Goal: Task Accomplishment & Management: Use online tool/utility

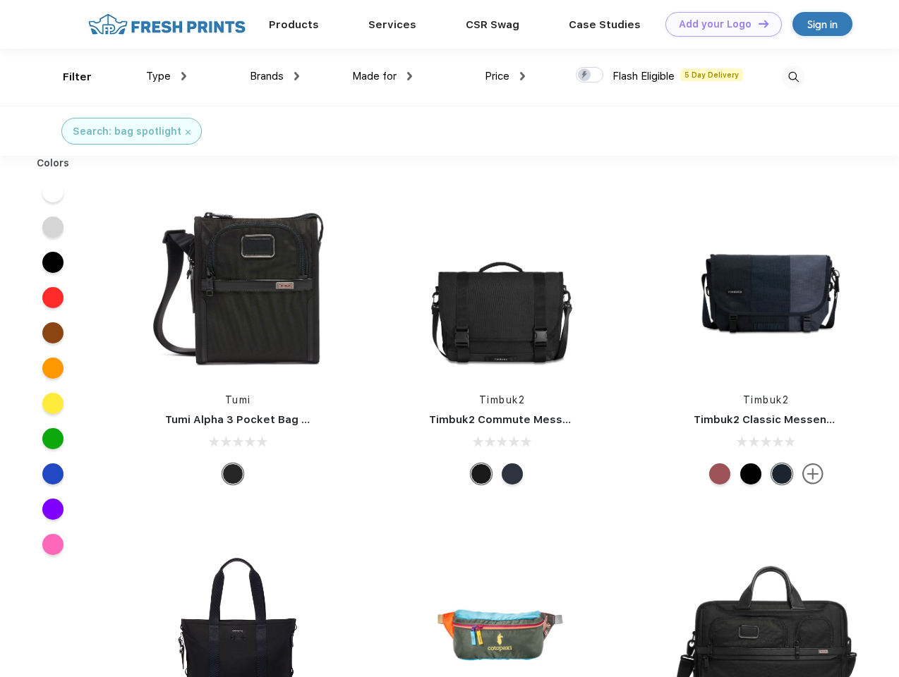
click at [718, 24] on link "Add your Logo Design Tool" at bounding box center [723, 24] width 116 height 25
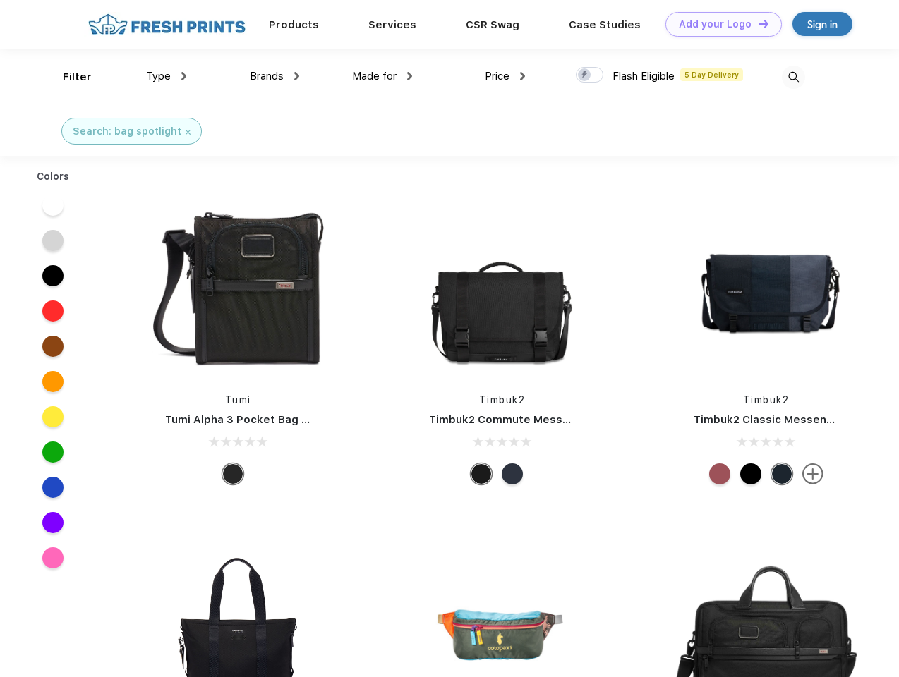
click at [0, 0] on div "Design Tool" at bounding box center [0, 0] width 0 height 0
click at [757, 23] on link "Add your Logo Design Tool" at bounding box center [723, 24] width 116 height 25
click at [68, 77] on div "Filter" at bounding box center [77, 77] width 29 height 16
click at [166, 76] on span "Type" at bounding box center [158, 76] width 25 height 13
click at [274, 76] on span "Brands" at bounding box center [267, 76] width 34 height 13
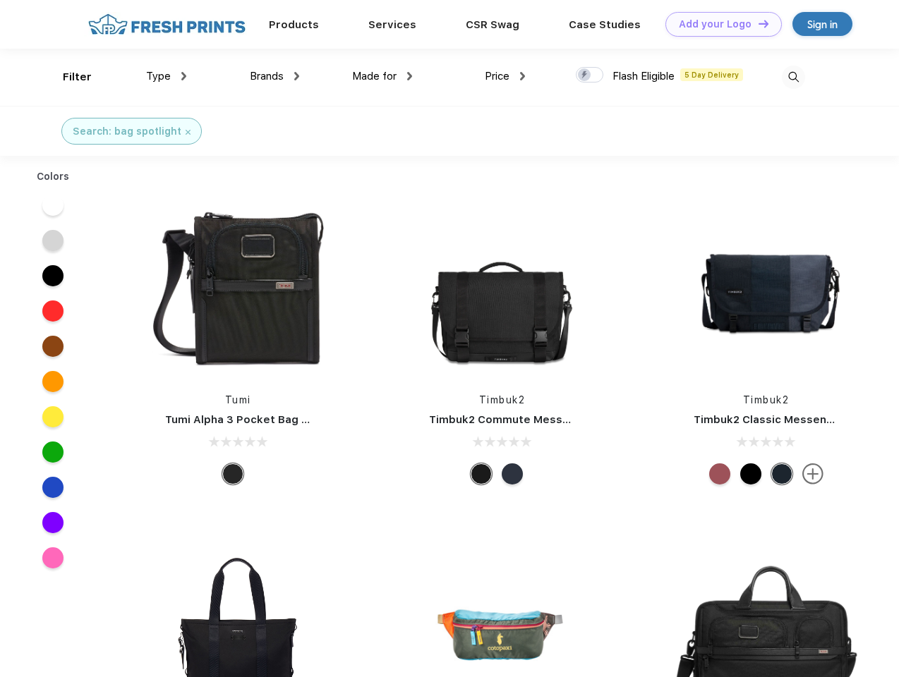
click at [382, 76] on span "Made for" at bounding box center [374, 76] width 44 height 13
click at [505, 76] on span "Price" at bounding box center [497, 76] width 25 height 13
click at [590, 75] on div at bounding box center [590, 75] width 28 height 16
click at [585, 75] on input "checkbox" at bounding box center [580, 70] width 9 height 9
click at [793, 77] on img at bounding box center [793, 77] width 23 height 23
